Goal: Information Seeking & Learning: Learn about a topic

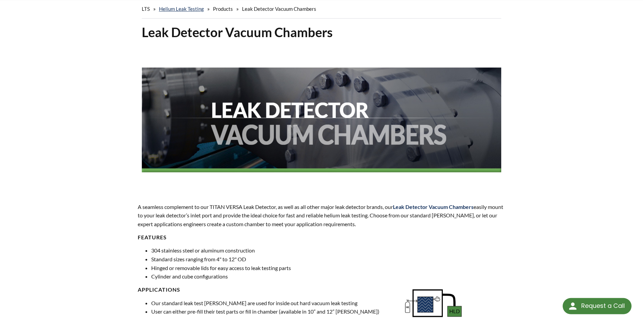
select select "Language Translate Widget"
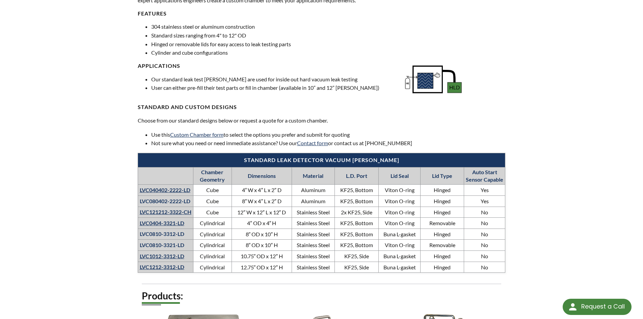
scroll to position [270, 0]
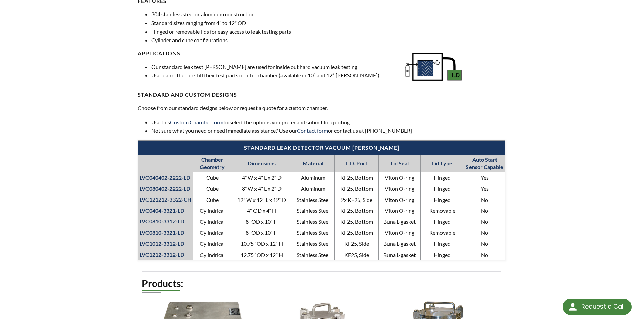
click at [169, 210] on link "LVC0404-3321-LD" at bounding box center [162, 210] width 45 height 6
click at [172, 223] on th "LVC0810-3312-LD" at bounding box center [165, 221] width 55 height 11
click at [170, 235] on th "LVC0810-3321-LD" at bounding box center [165, 232] width 55 height 11
click at [173, 243] on link "LVC1012-3312-LD" at bounding box center [162, 243] width 45 height 6
click at [176, 256] on link "LVC1212-3312-LD" at bounding box center [162, 254] width 45 height 6
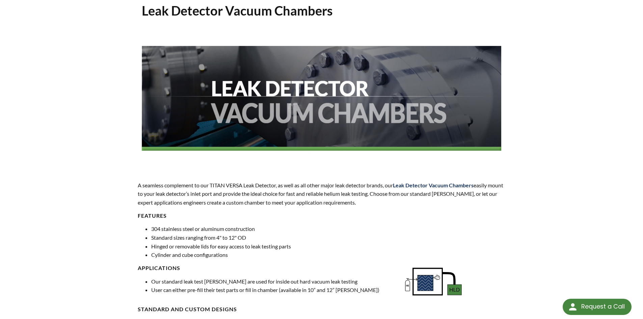
scroll to position [0, 0]
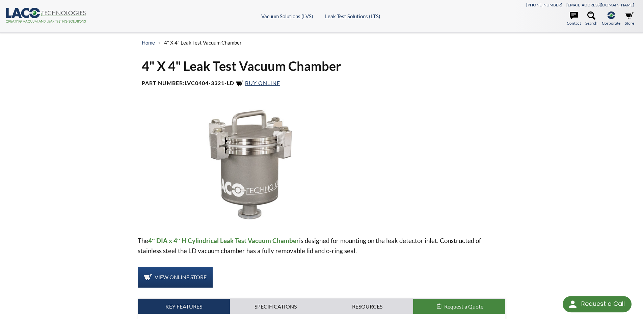
select select "Language Translate Widget"
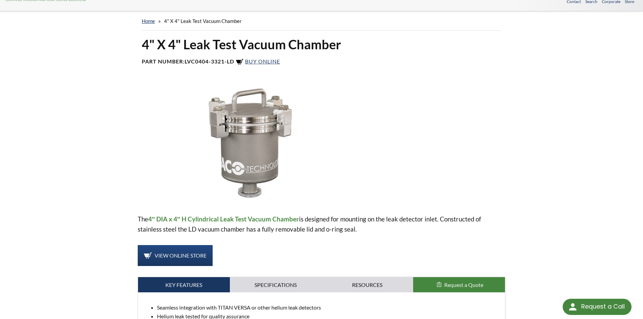
scroll to position [34, 0]
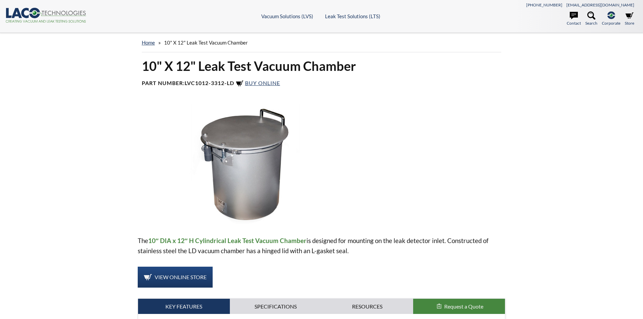
select select "Language Translate Widget"
